Goal: Information Seeking & Learning: Learn about a topic

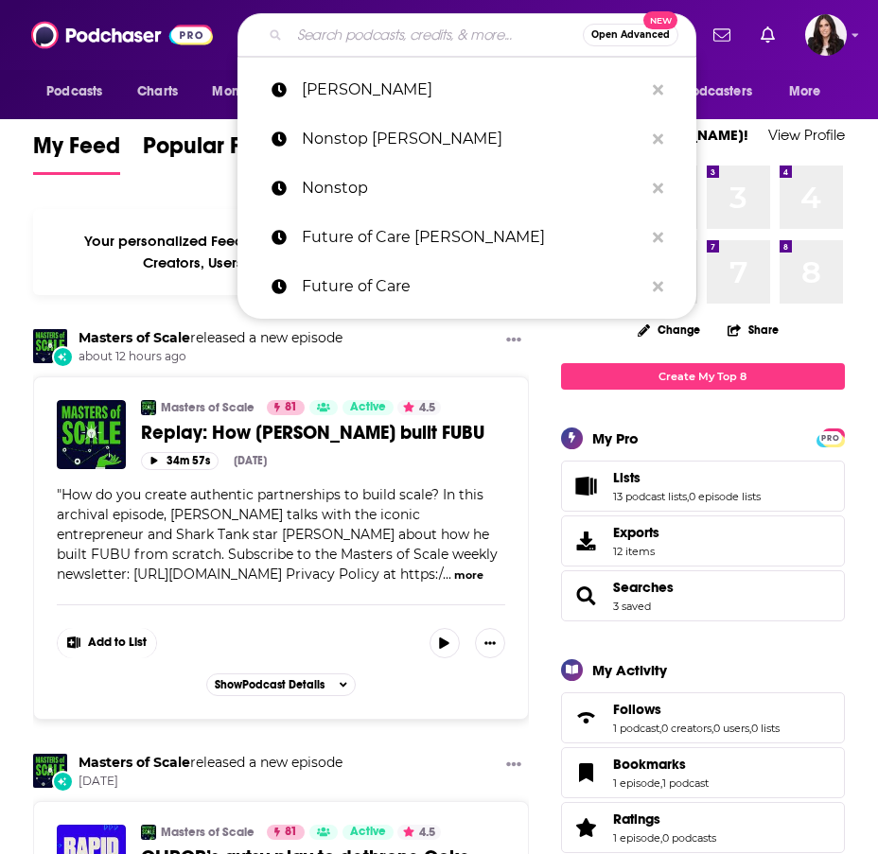
click at [405, 34] on input "Search podcasts, credits, & more..." at bounding box center [435, 35] width 293 height 30
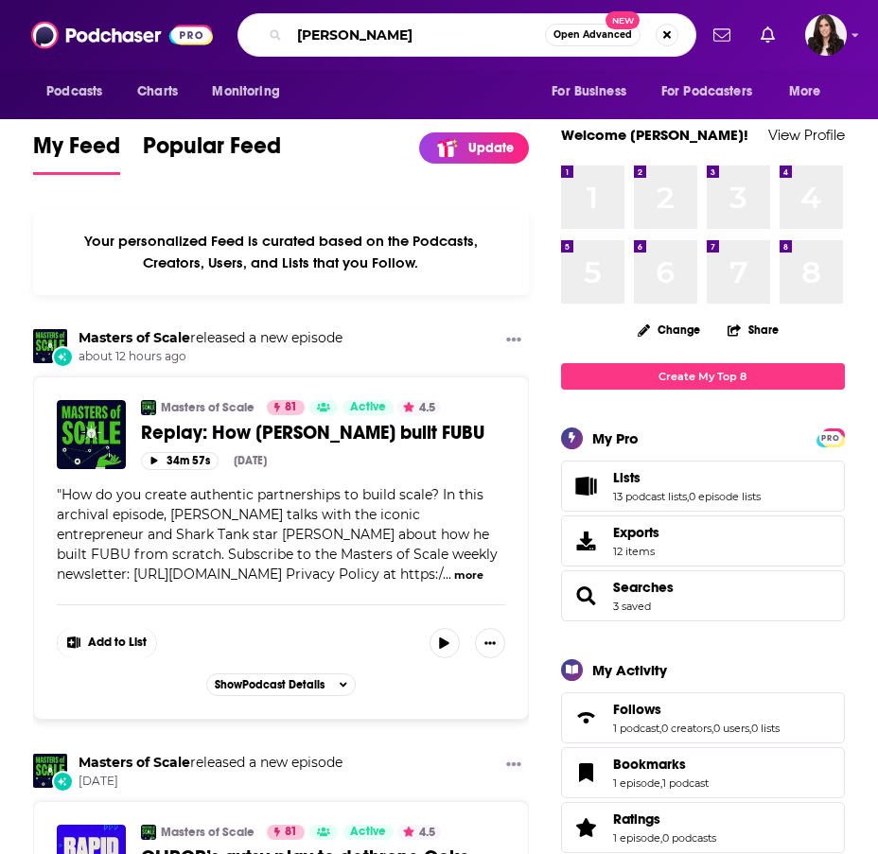
type input "[PERSON_NAME]"
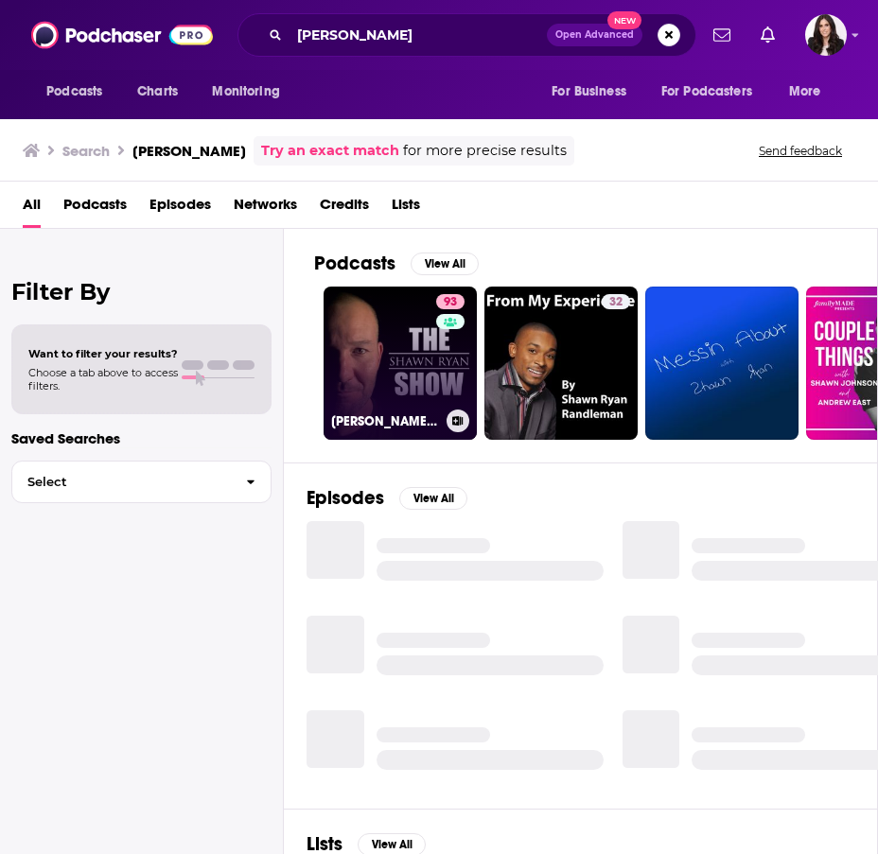
click at [390, 351] on link "93 Shawn Ryan Show" at bounding box center [400, 363] width 153 height 153
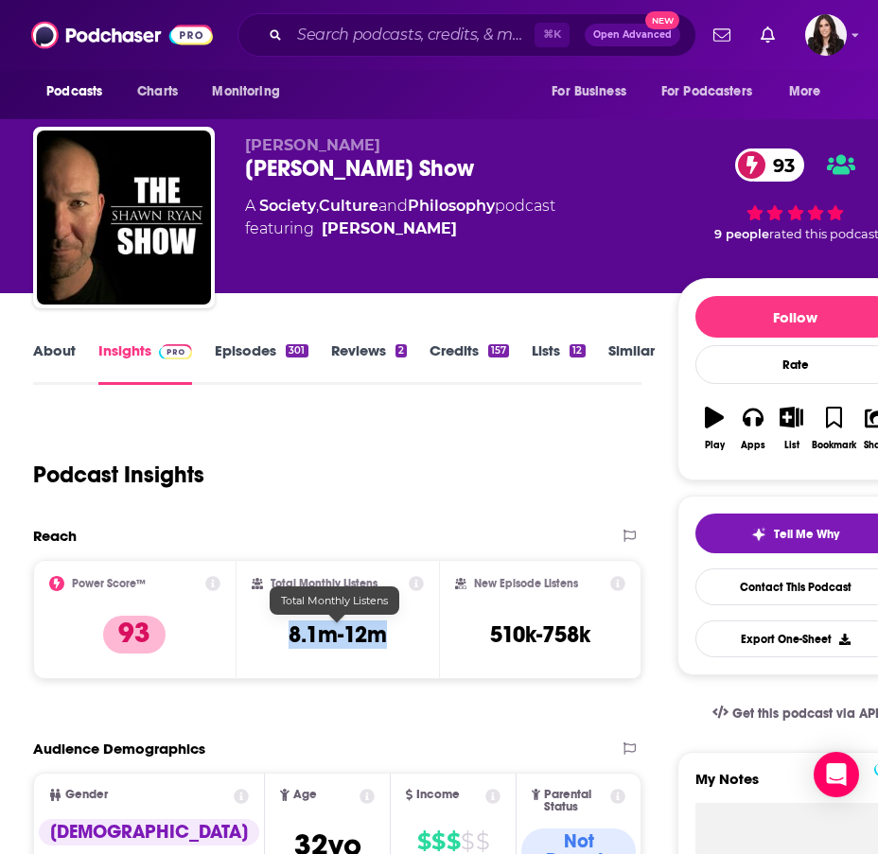
drag, startPoint x: 394, startPoint y: 635, endPoint x: 291, endPoint y: 637, distance: 102.2
click at [291, 637] on div "Total Monthly Listens 8.1m-12m" at bounding box center [338, 619] width 172 height 87
copy h3 "8.1m-12m"
click at [500, 634] on h3 "510k-758k" at bounding box center [540, 635] width 100 height 28
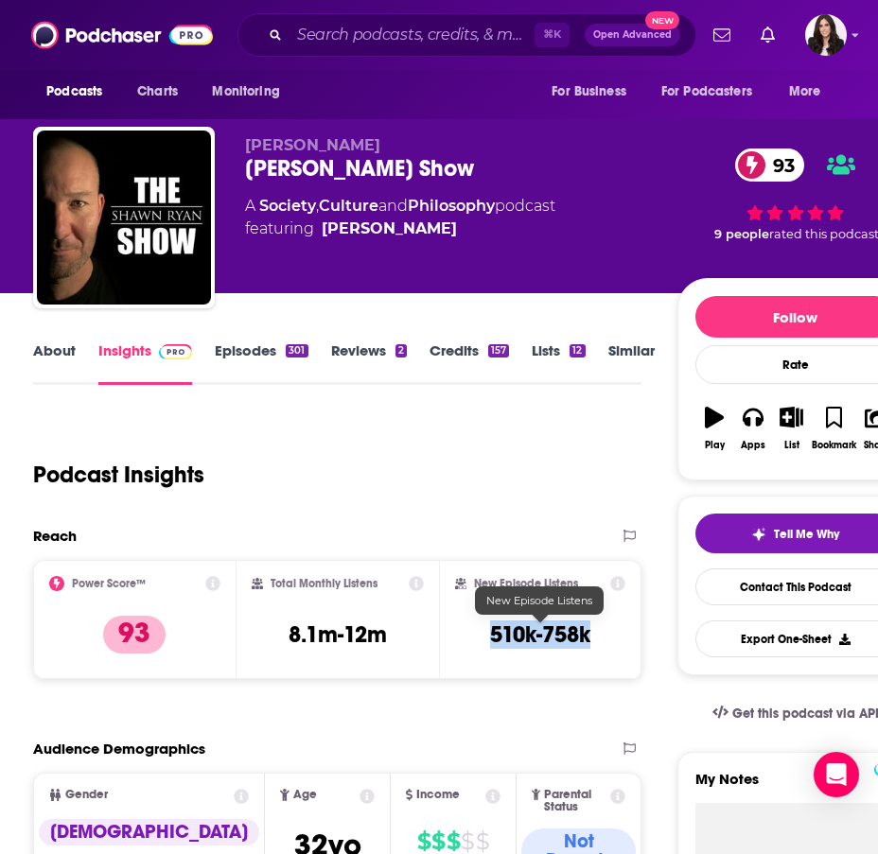
drag, startPoint x: 500, startPoint y: 634, endPoint x: 580, endPoint y: 635, distance: 79.5
click at [580, 635] on h3 "510k-758k" at bounding box center [540, 635] width 100 height 28
copy h3 "510k-758k"
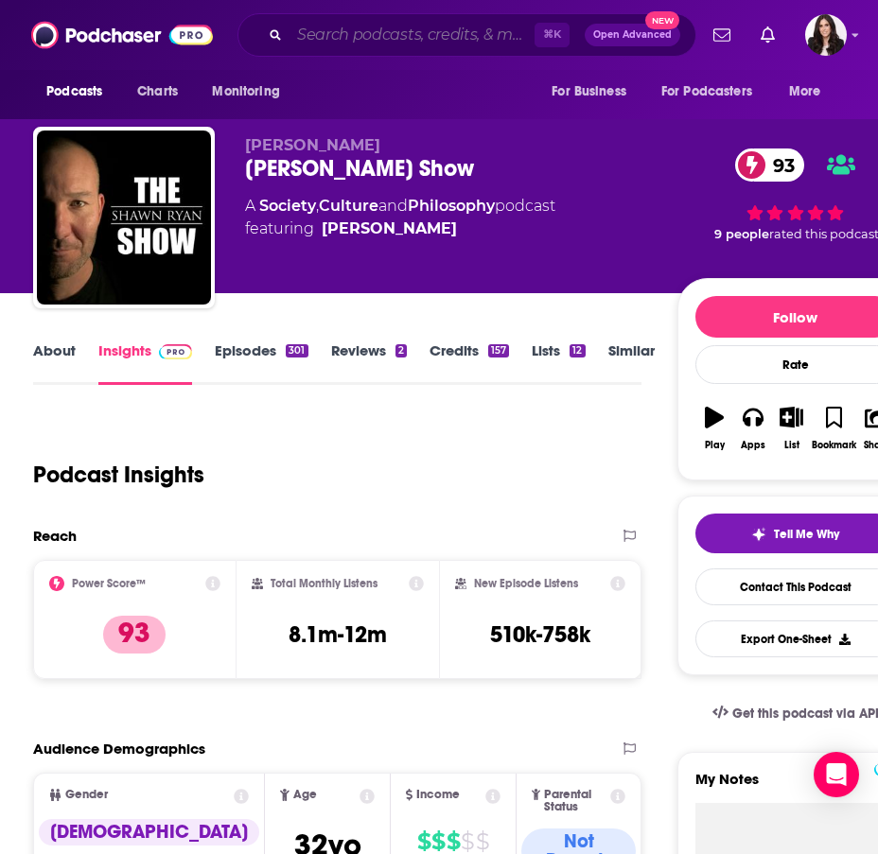
click at [331, 40] on input "Search podcasts, credits, & more..." at bounding box center [411, 35] width 245 height 30
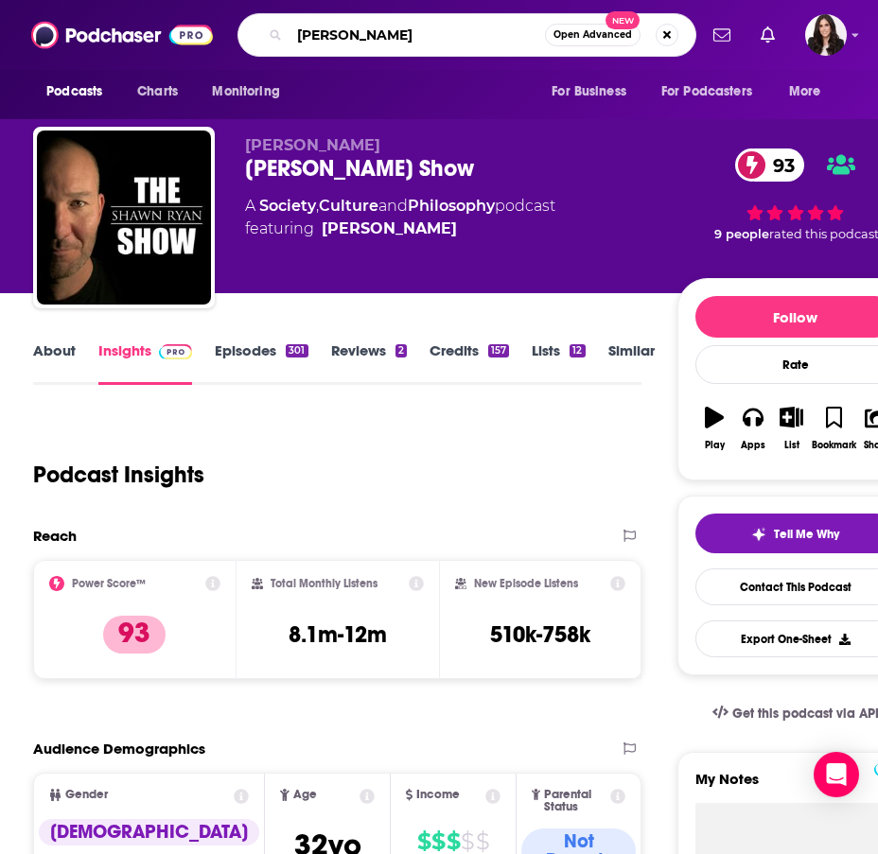
type input "[PERSON_NAME]"
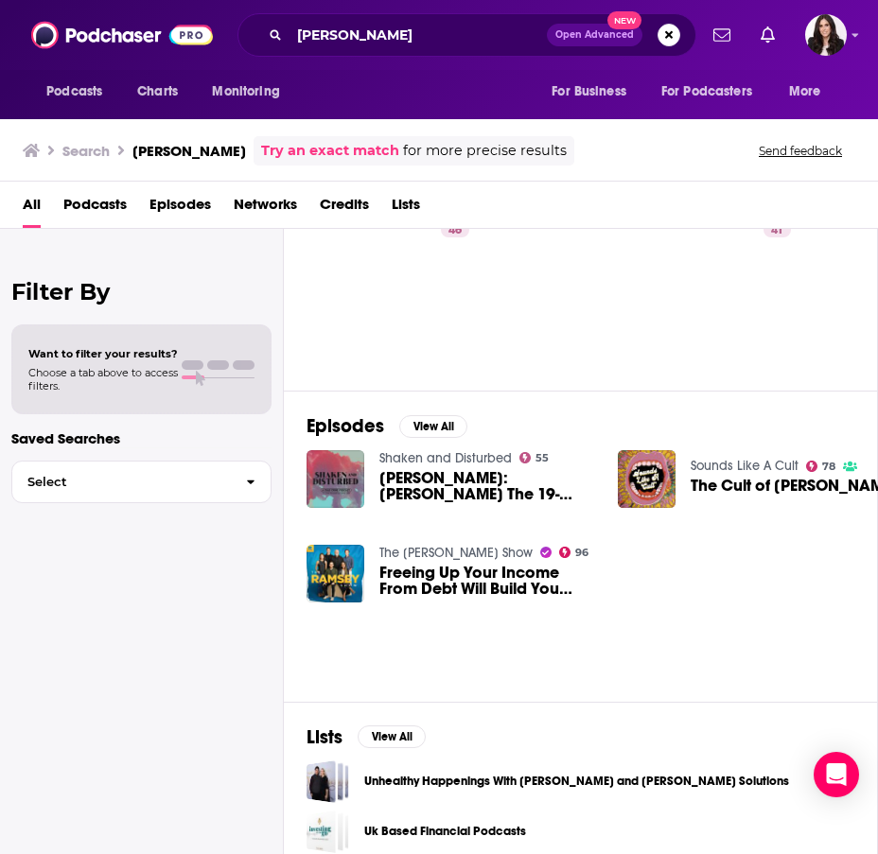
scroll to position [176, 0]
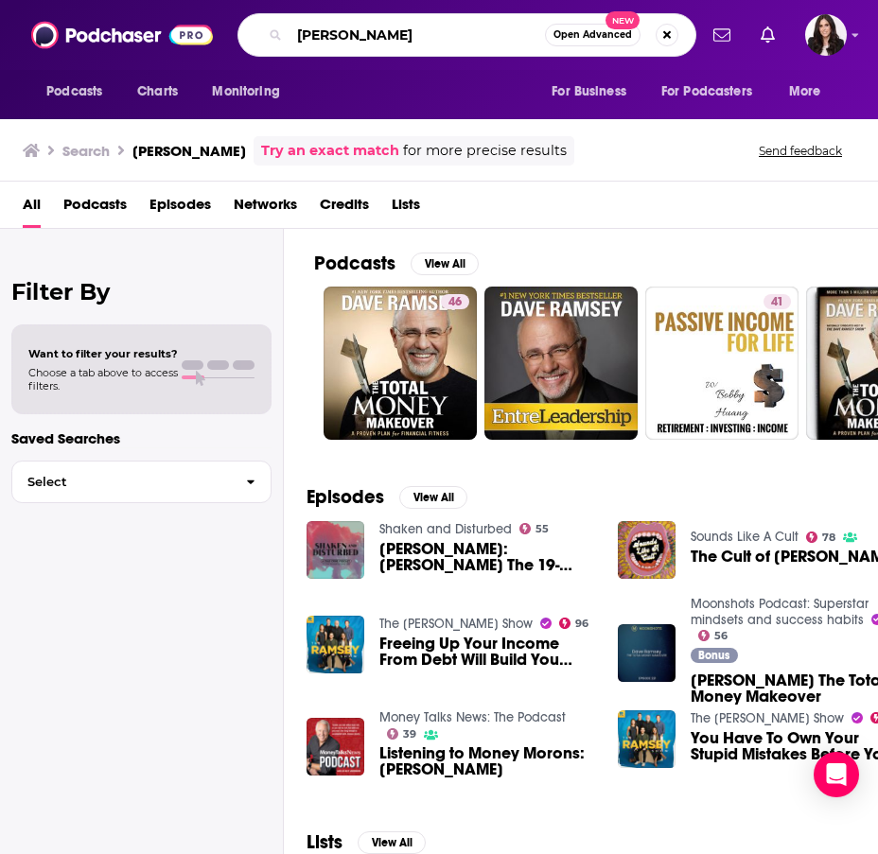
drag, startPoint x: 435, startPoint y: 36, endPoint x: 196, endPoint y: 15, distance: 240.3
click at [202, 15] on div "Podcasts Charts Monitoring [PERSON_NAME] Open Advanced New For Business For Pod…" at bounding box center [439, 35] width 878 height 70
type input "[PERSON_NAME]"
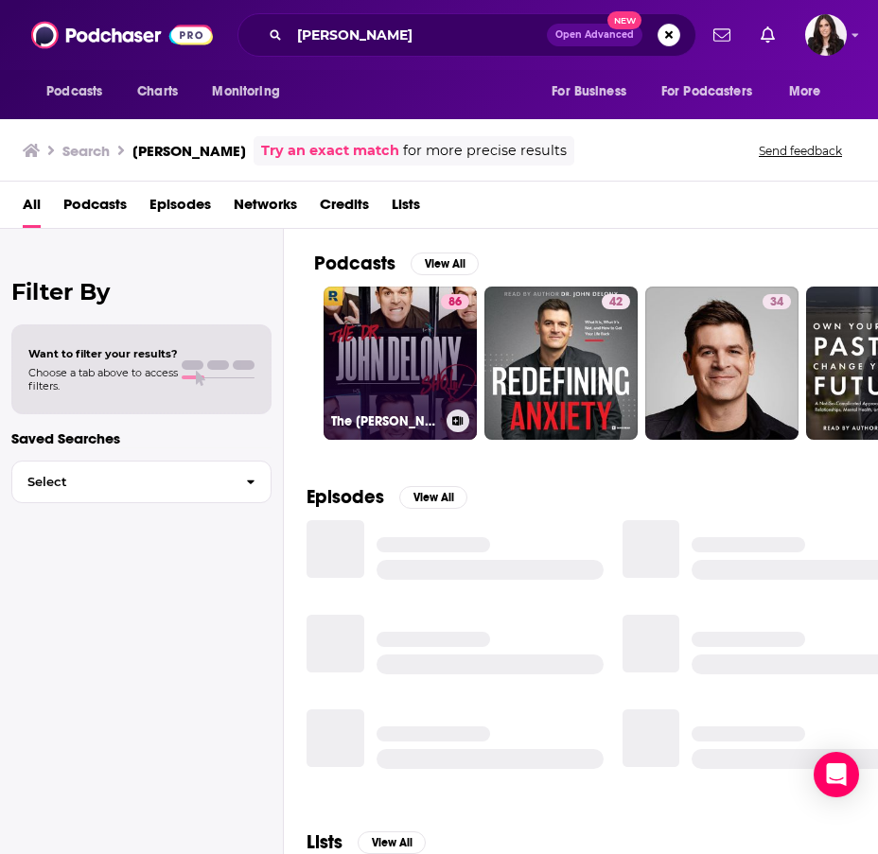
click at [411, 315] on link "86 The [PERSON_NAME] Show" at bounding box center [400, 363] width 153 height 153
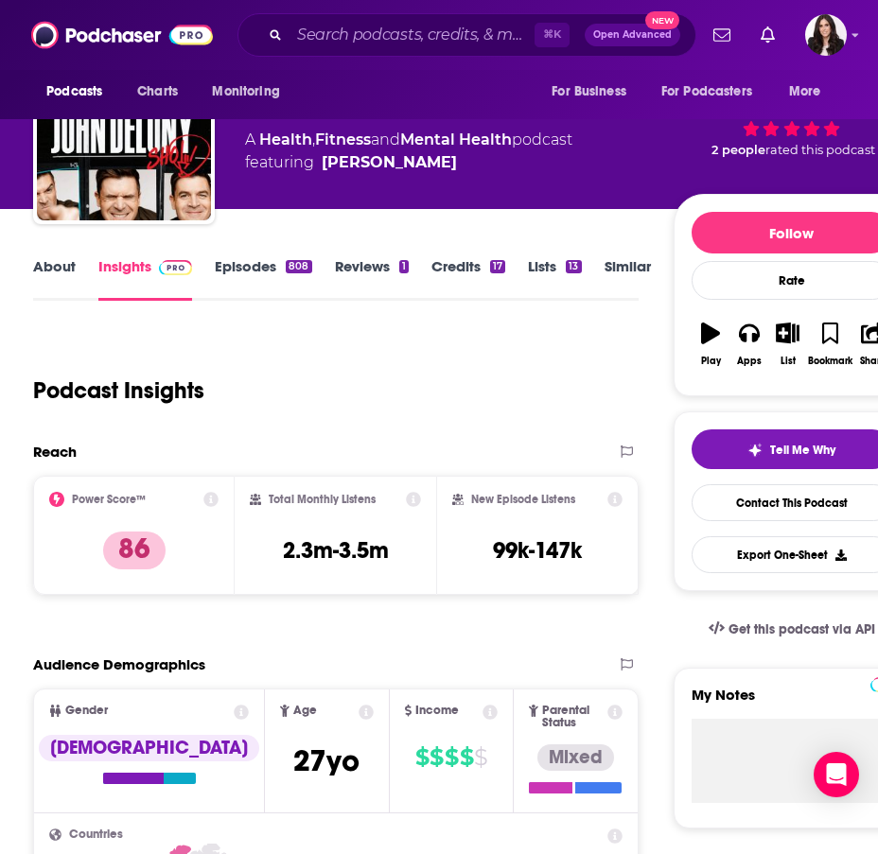
scroll to position [85, 0]
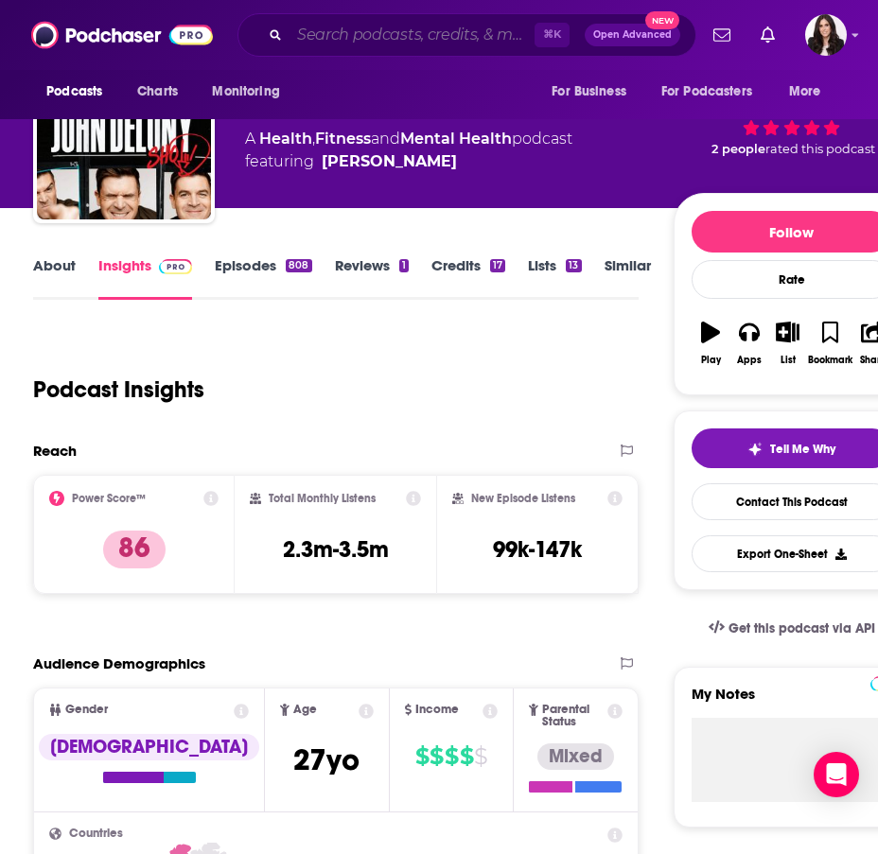
click at [384, 38] on input "Search podcasts, credits, & more..." at bounding box center [411, 35] width 245 height 30
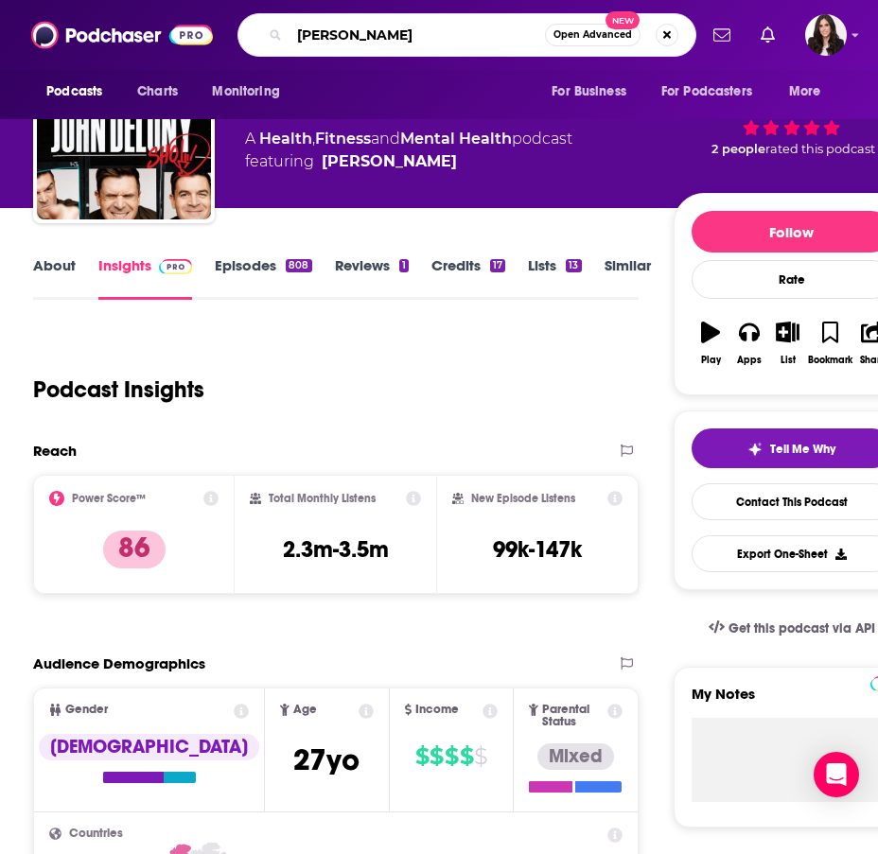
type input "[PERSON_NAME]"
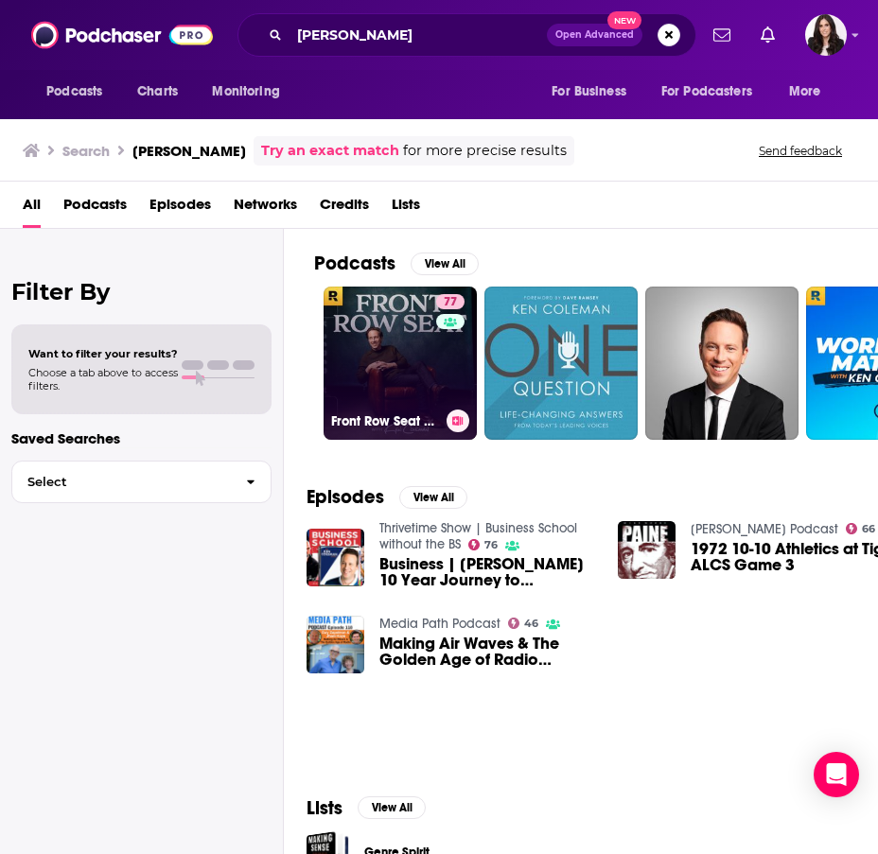
click at [396, 361] on link "77 Front Row Seat with [PERSON_NAME]" at bounding box center [400, 363] width 153 height 153
